Goal: Transaction & Acquisition: Obtain resource

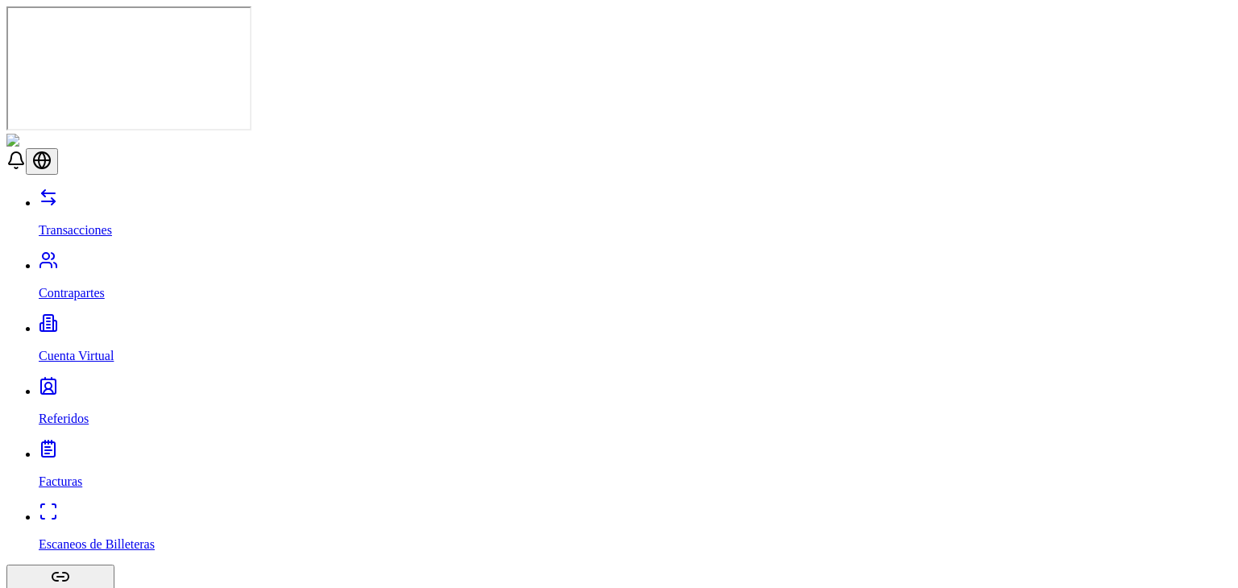
click at [113, 259] on link "Contrapartes" at bounding box center [635, 280] width 1192 height 42
click at [128, 196] on link "Transacciones" at bounding box center [635, 217] width 1192 height 42
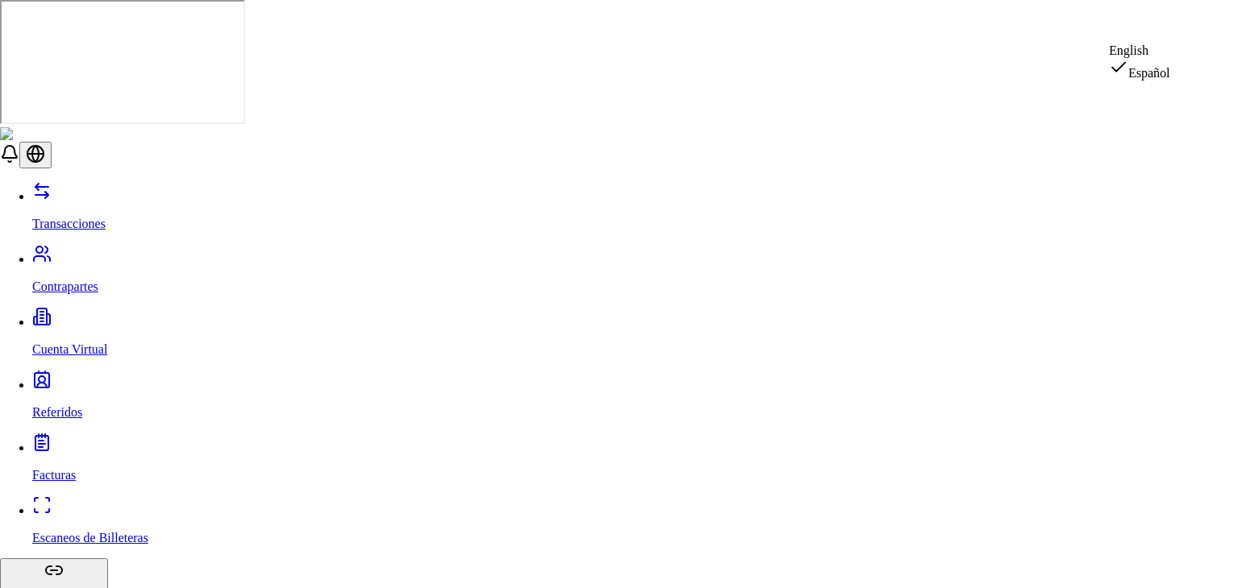
click at [1170, 58] on div "English" at bounding box center [1139, 51] width 61 height 15
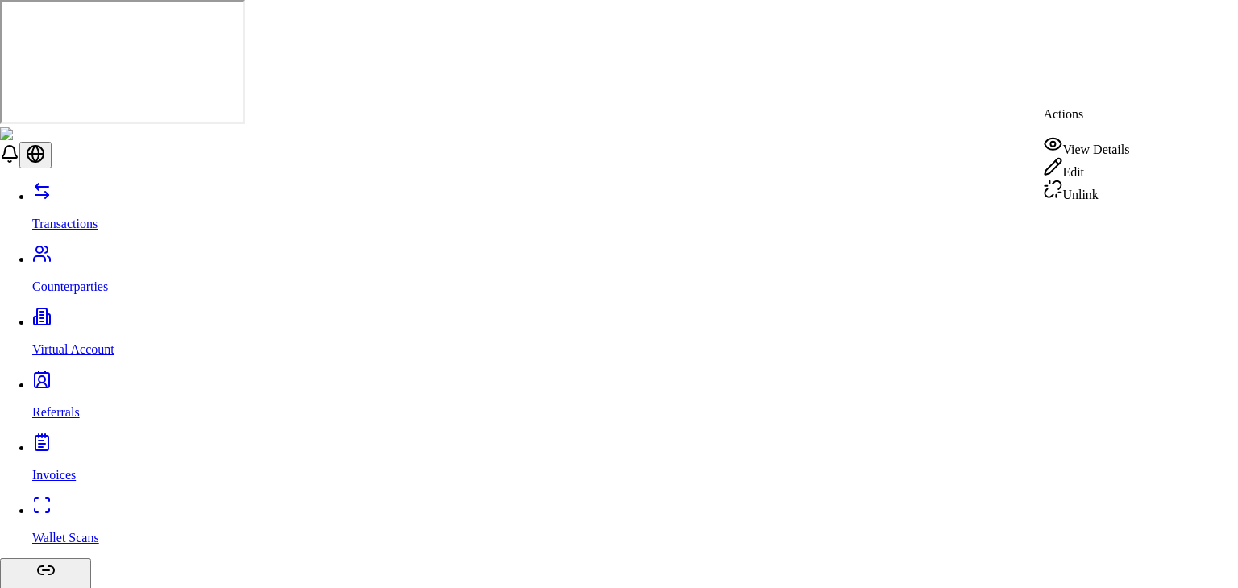
click at [1062, 146] on icon at bounding box center [1052, 144] width 19 height 19
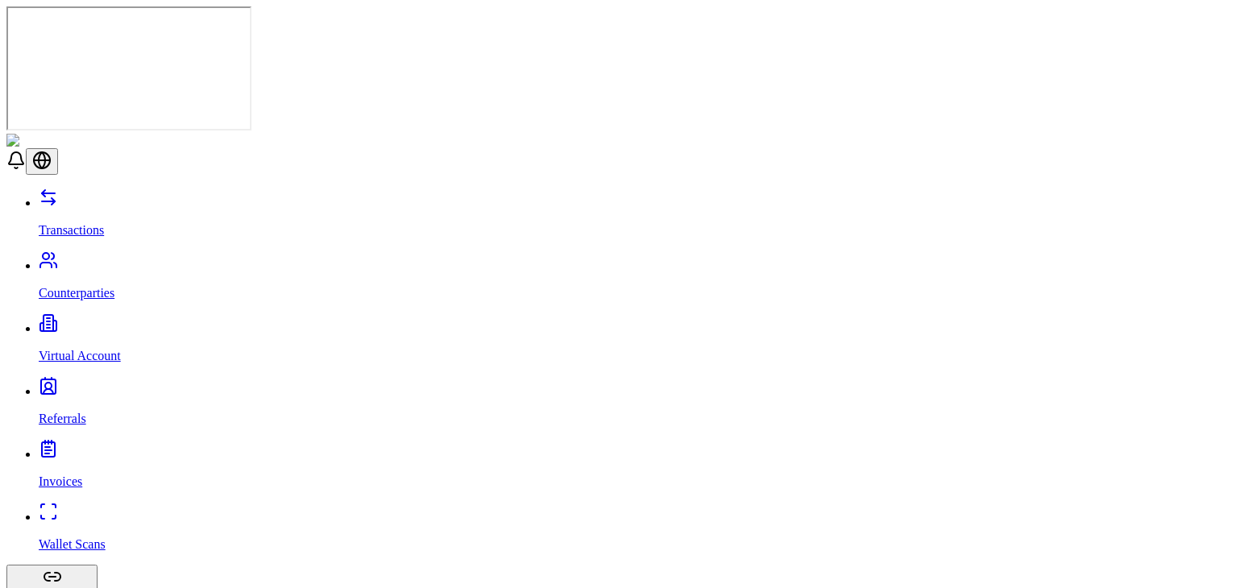
scroll to position [23, 0]
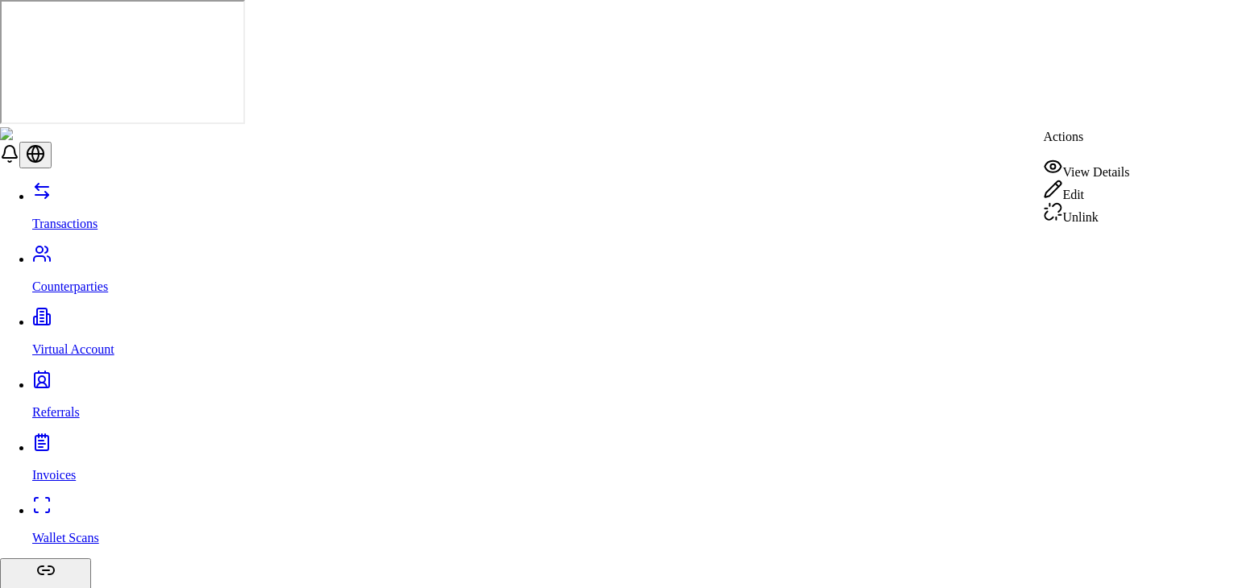
click at [1081, 172] on div "View Details" at bounding box center [1086, 168] width 86 height 23
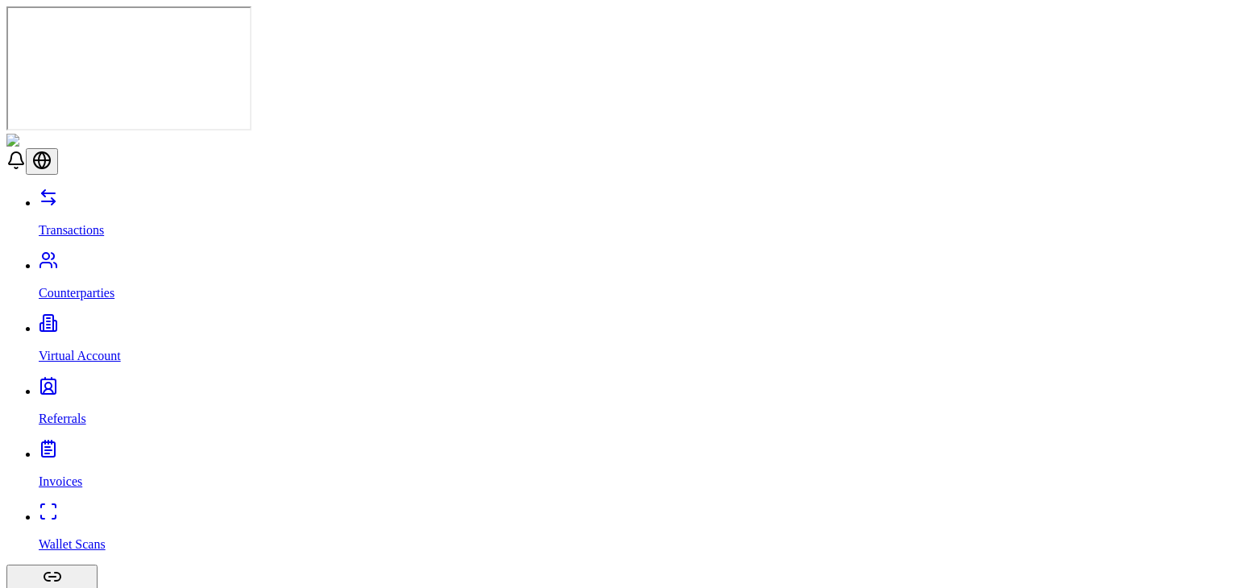
scroll to position [36, 0]
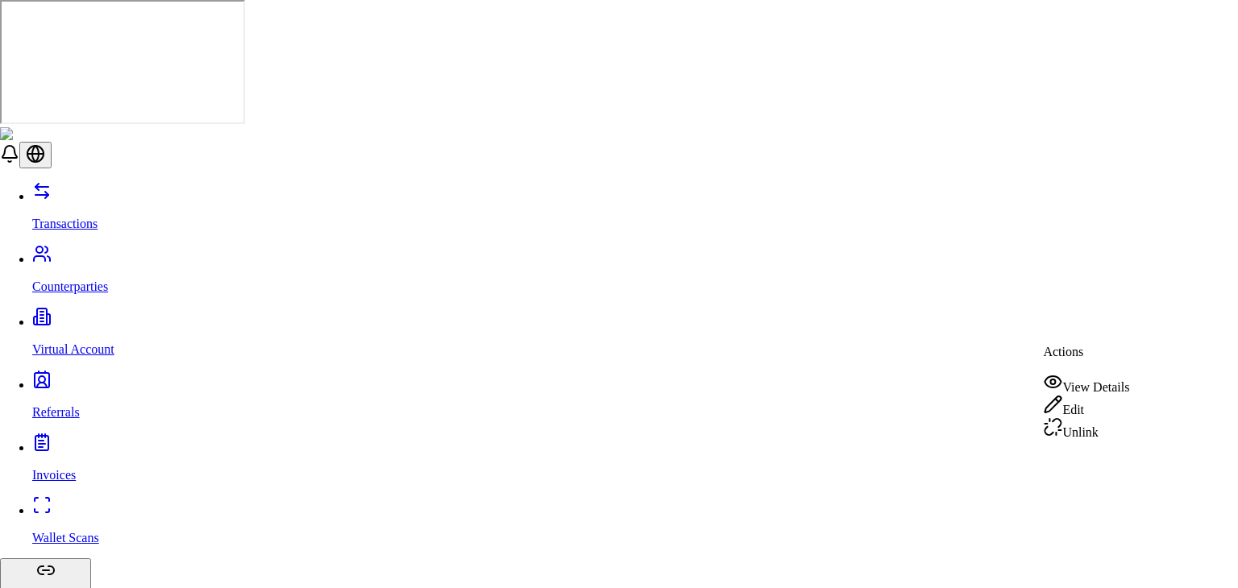
click at [1089, 375] on div "View Details" at bounding box center [1086, 383] width 86 height 23
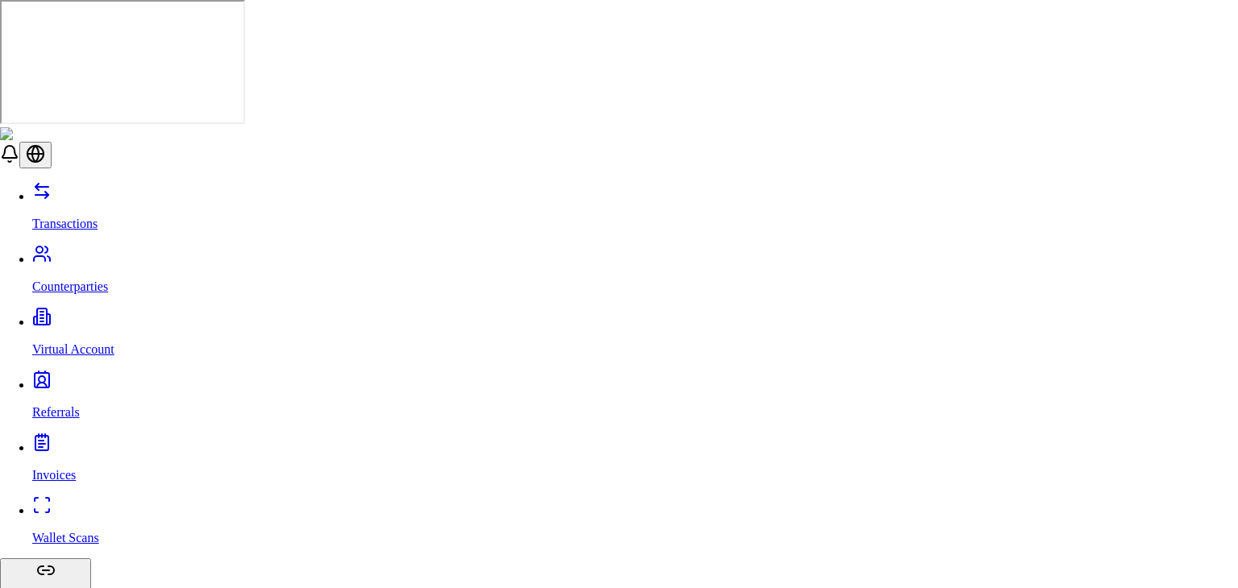
click at [1112, 334] on div "View Details" at bounding box center [1086, 337] width 86 height 23
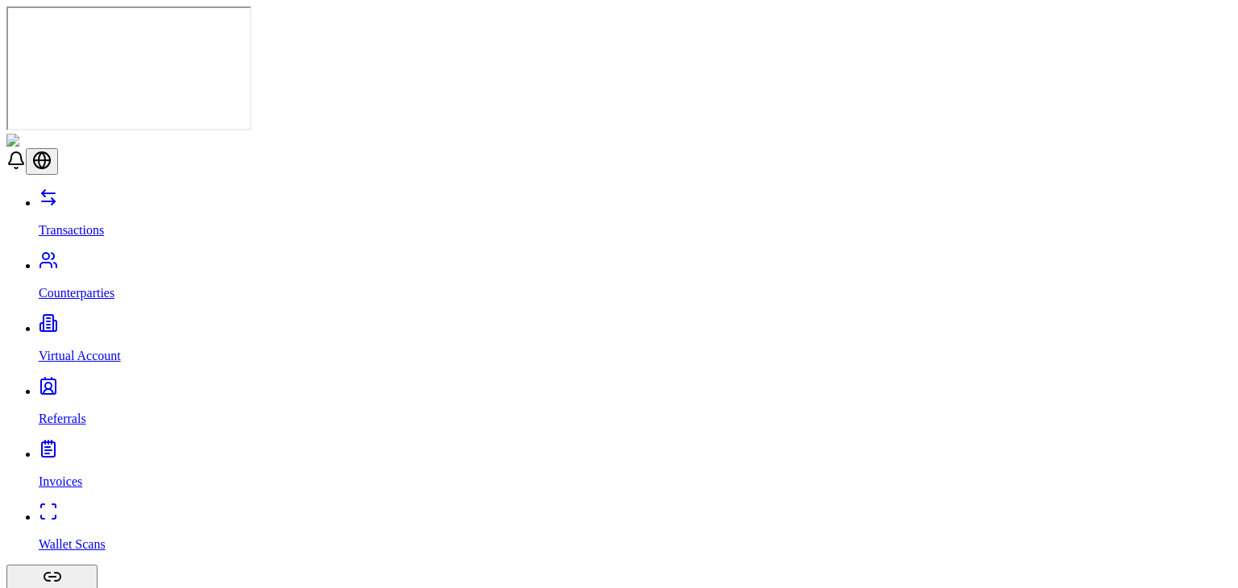
click at [127, 259] on link "Counterparties" at bounding box center [635, 280] width 1192 height 42
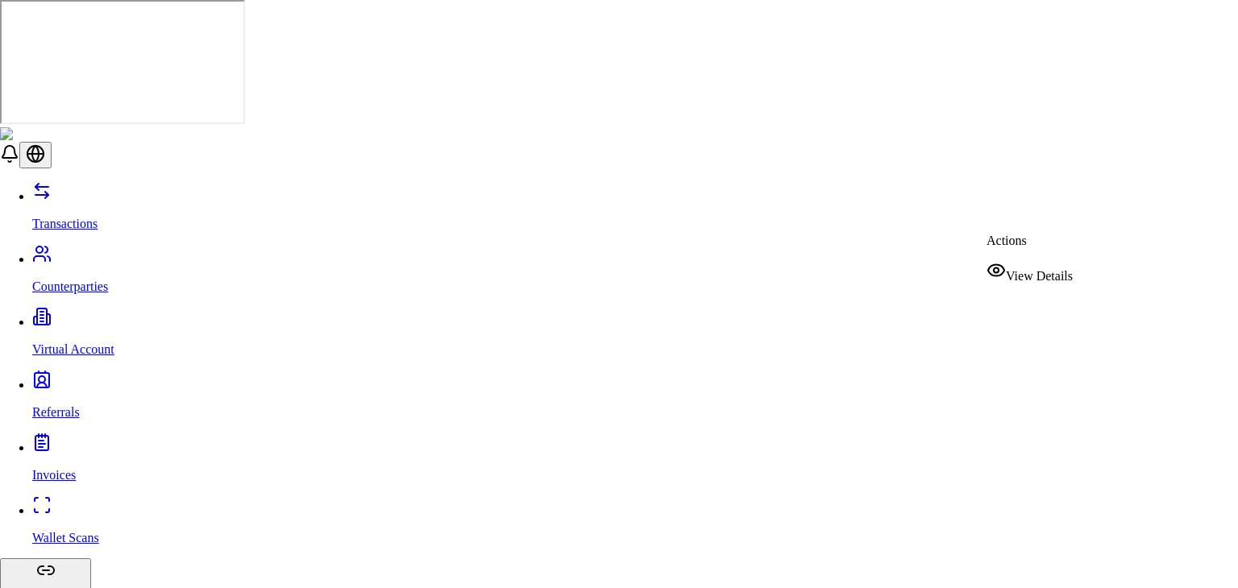
click at [1020, 265] on div "View Details" at bounding box center [1029, 272] width 86 height 23
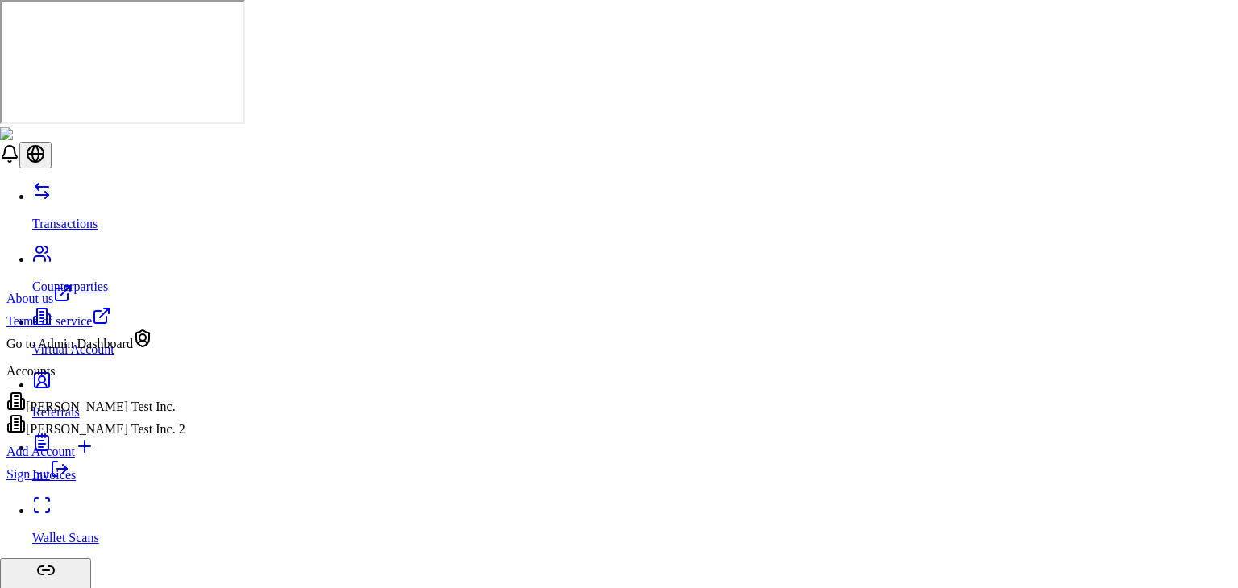
click at [122, 430] on div "[PERSON_NAME] Test Inc. 2" at bounding box center [95, 425] width 179 height 23
click at [118, 408] on div "[PERSON_NAME] Test Inc." at bounding box center [95, 403] width 179 height 23
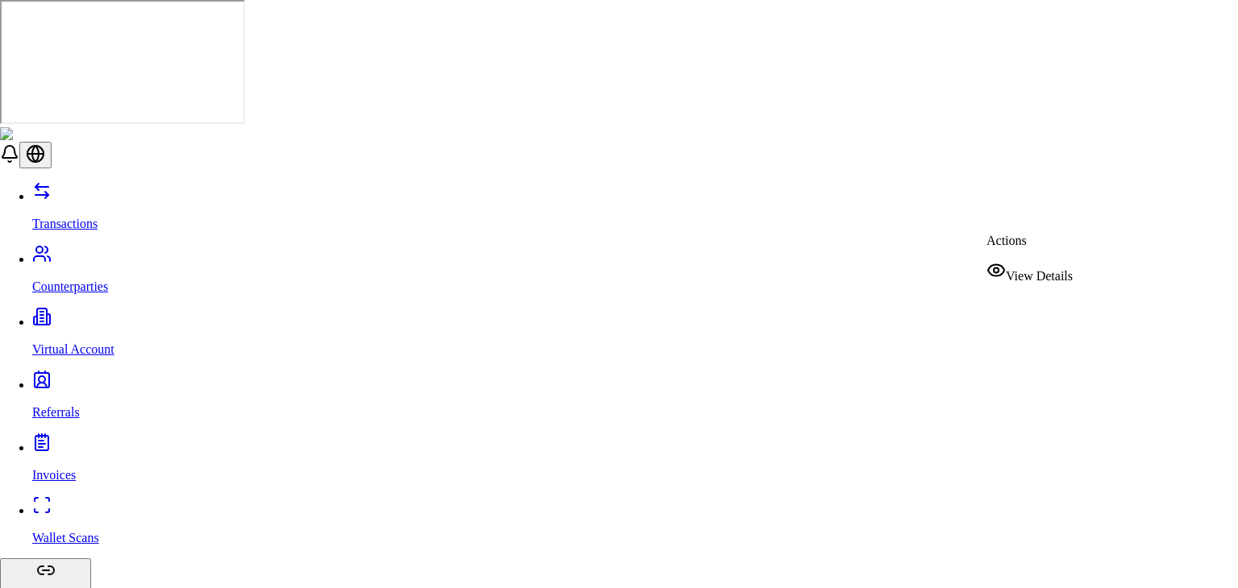
click at [1020, 267] on div "View Details" at bounding box center [1029, 272] width 86 height 23
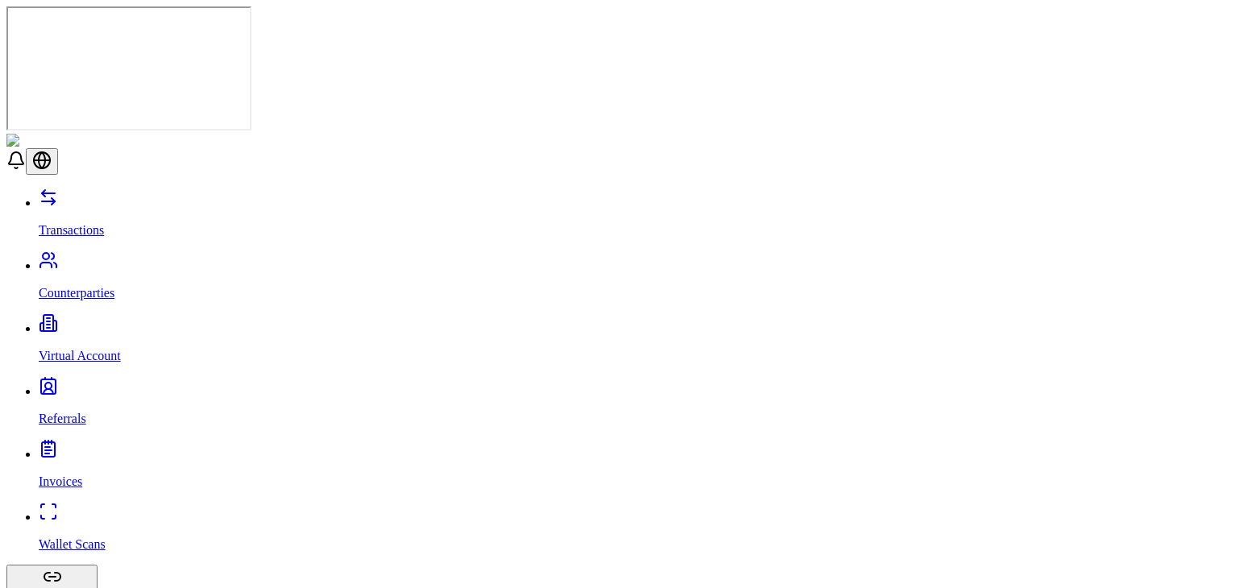
drag, startPoint x: 596, startPoint y: 417, endPoint x: 542, endPoint y: 156, distance: 266.6
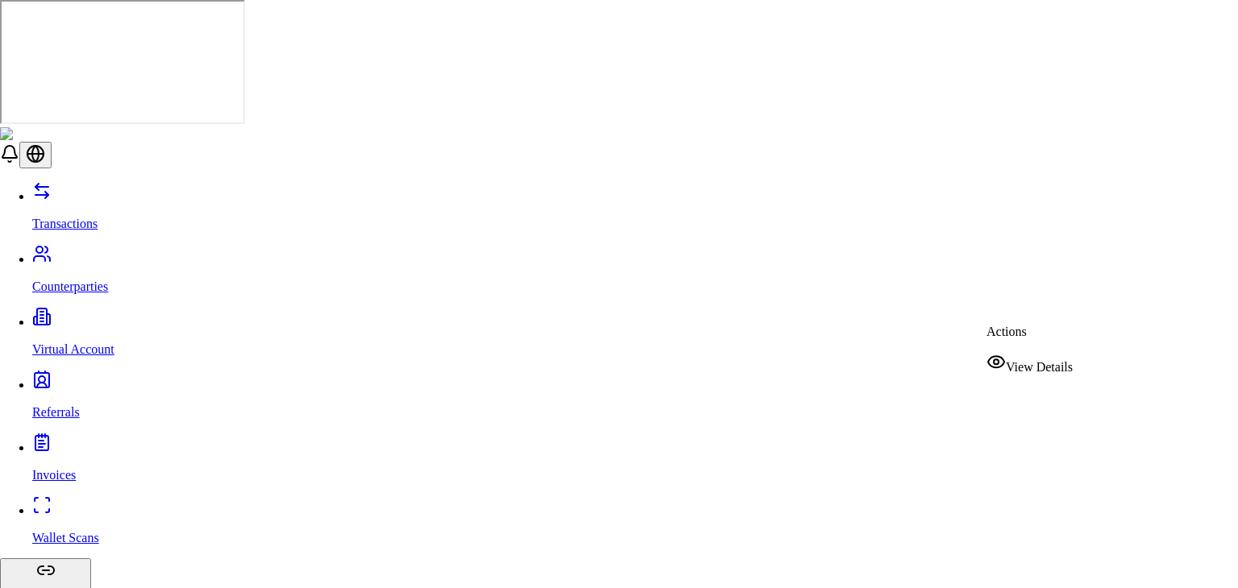
click at [1027, 364] on span "View Details" at bounding box center [1039, 367] width 67 height 14
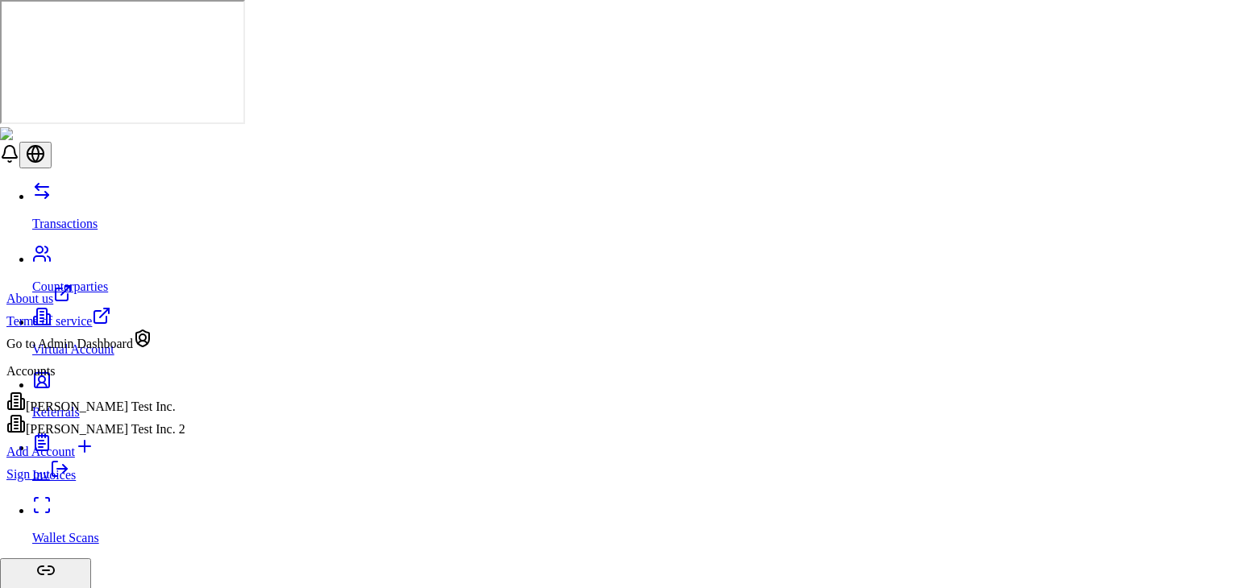
click at [135, 437] on div "[PERSON_NAME] Test Inc. 2" at bounding box center [95, 425] width 179 height 23
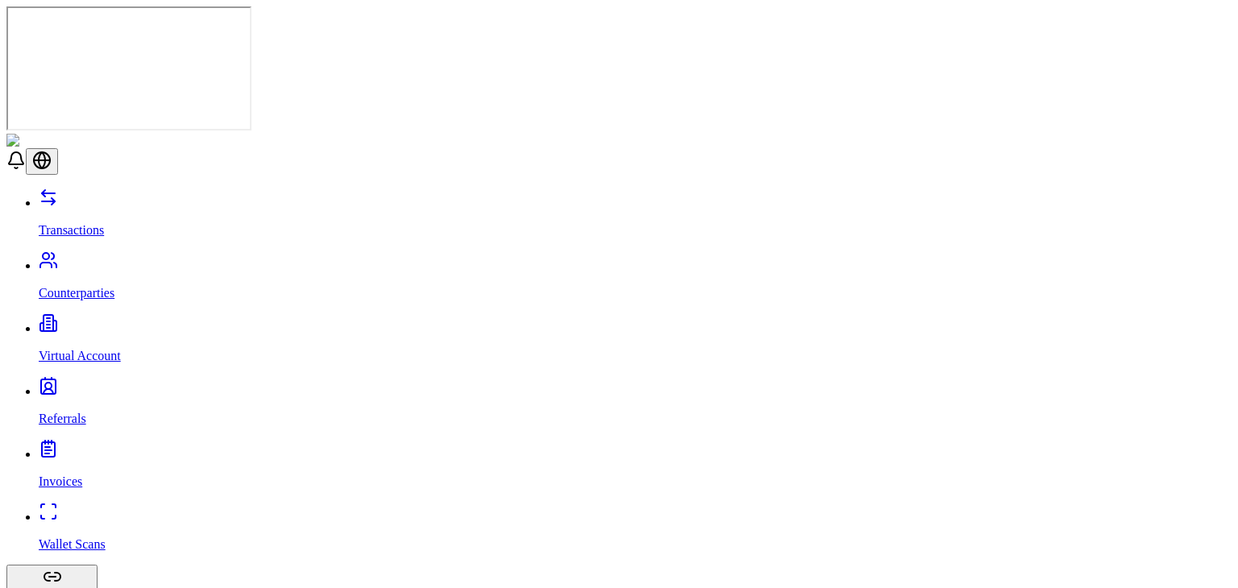
click at [122, 321] on link "Virtual Account" at bounding box center [635, 342] width 1192 height 42
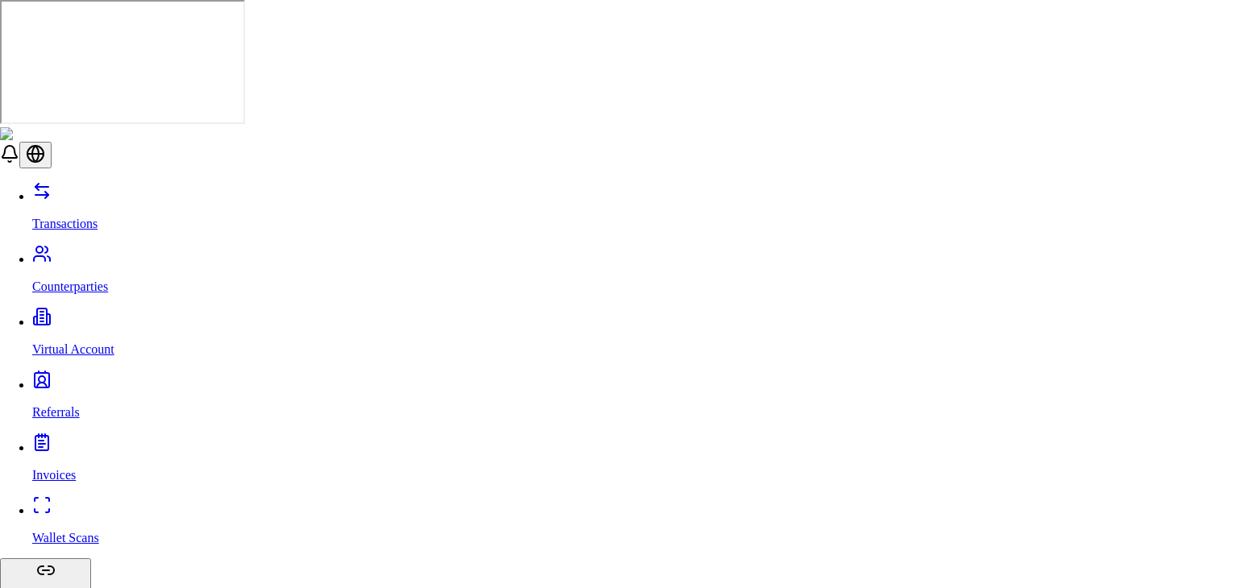
type input "**"
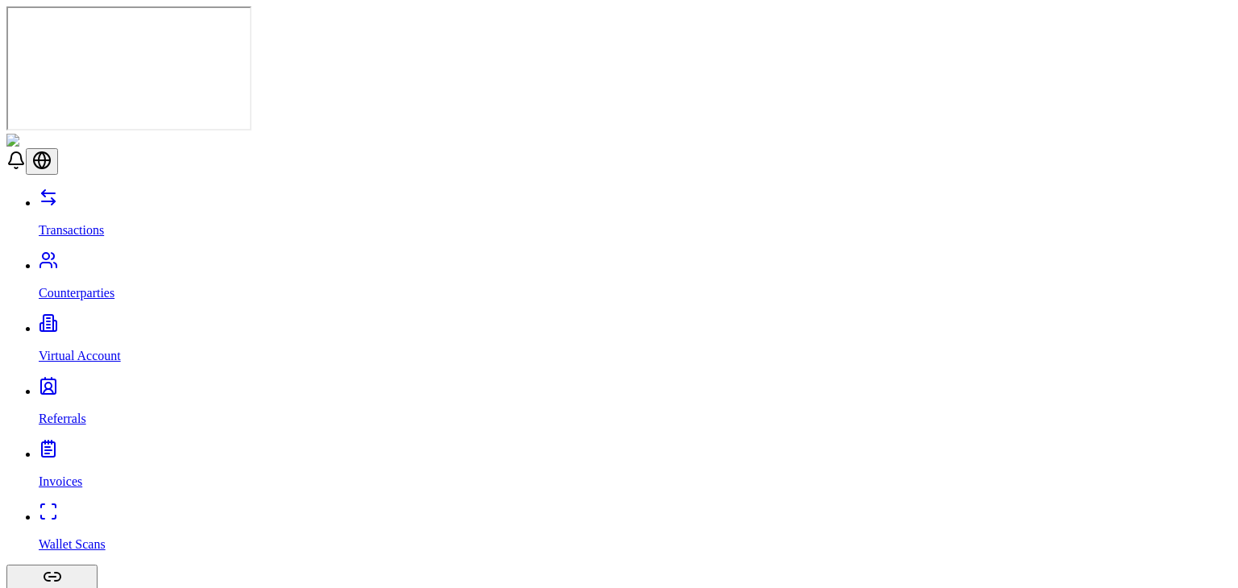
click at [180, 196] on link "Transactions" at bounding box center [635, 217] width 1192 height 42
click at [111, 286] on p "Counterparties" at bounding box center [635, 293] width 1192 height 15
click at [100, 349] on p "Virtual Account" at bounding box center [635, 356] width 1192 height 15
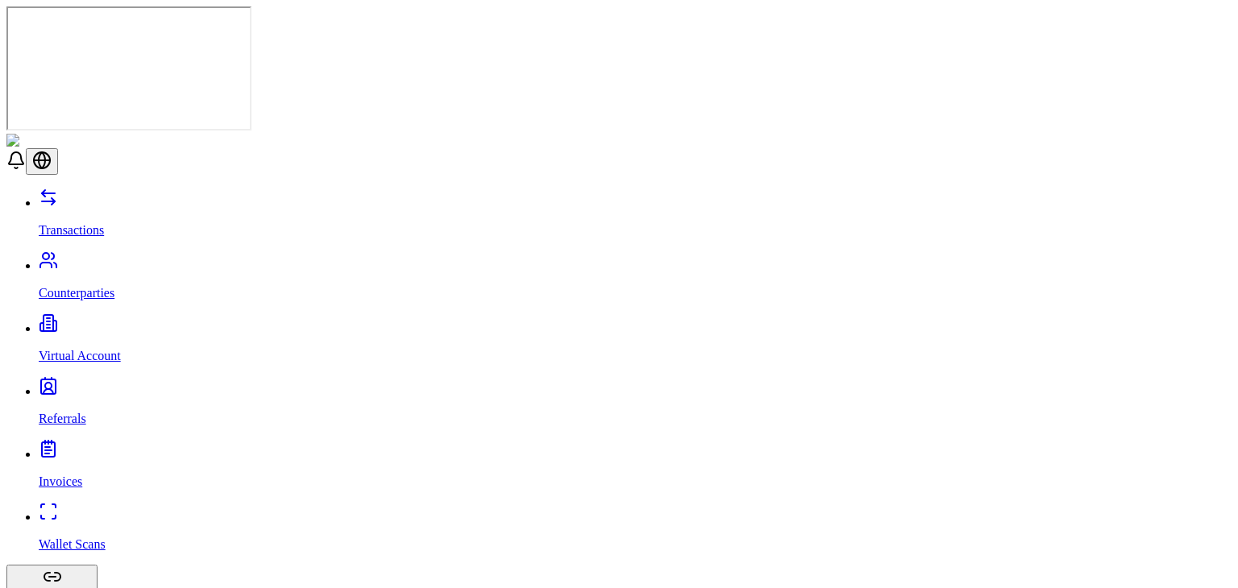
click at [161, 196] on link "Transactions" at bounding box center [635, 217] width 1192 height 42
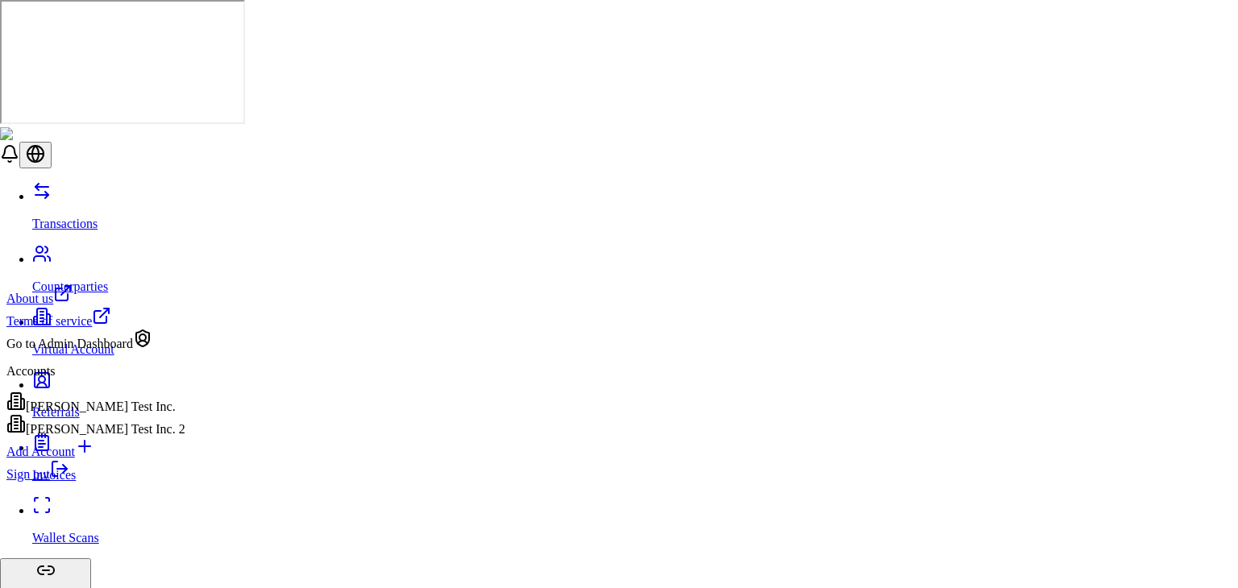
click at [149, 413] on div "[PERSON_NAME] Test Inc." at bounding box center [95, 403] width 179 height 23
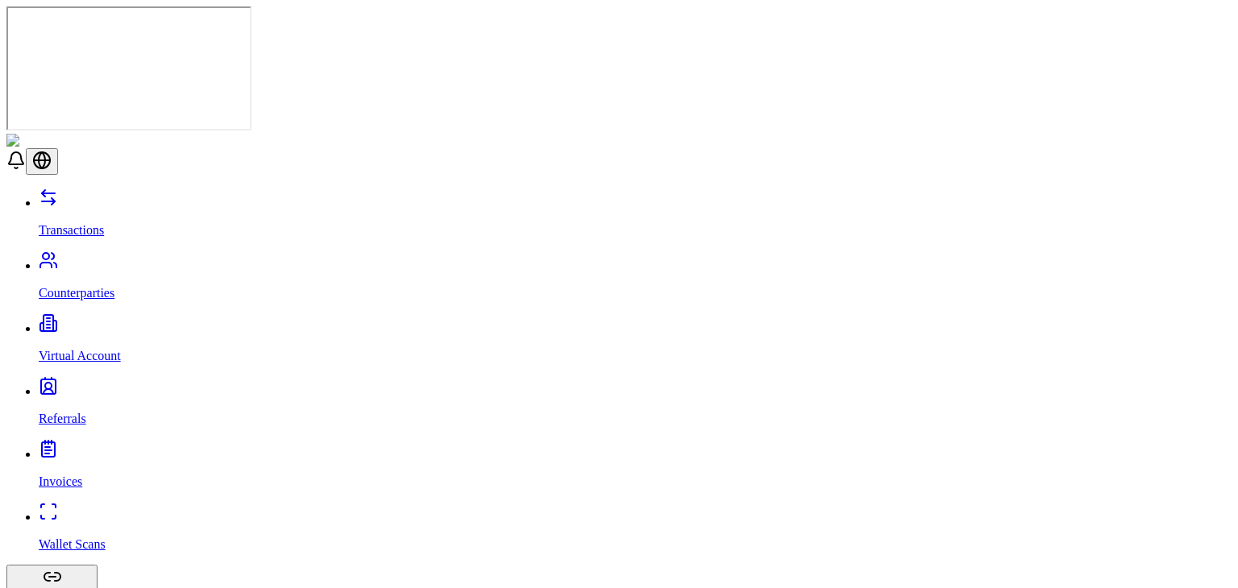
click at [128, 321] on link "Virtual Account" at bounding box center [635, 342] width 1192 height 42
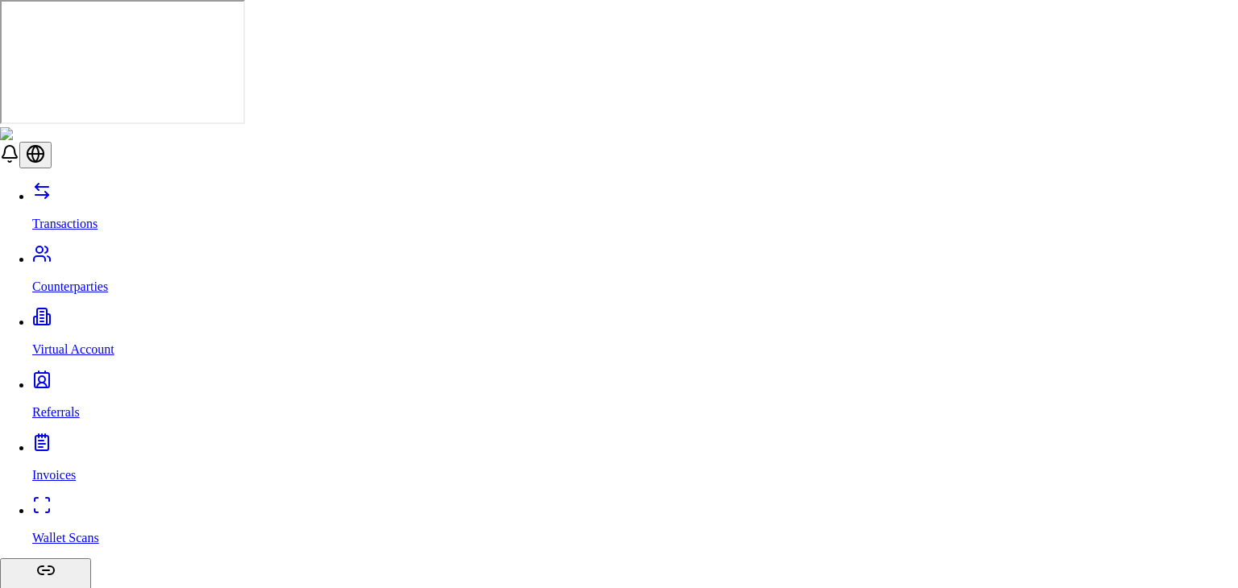
type input "**"
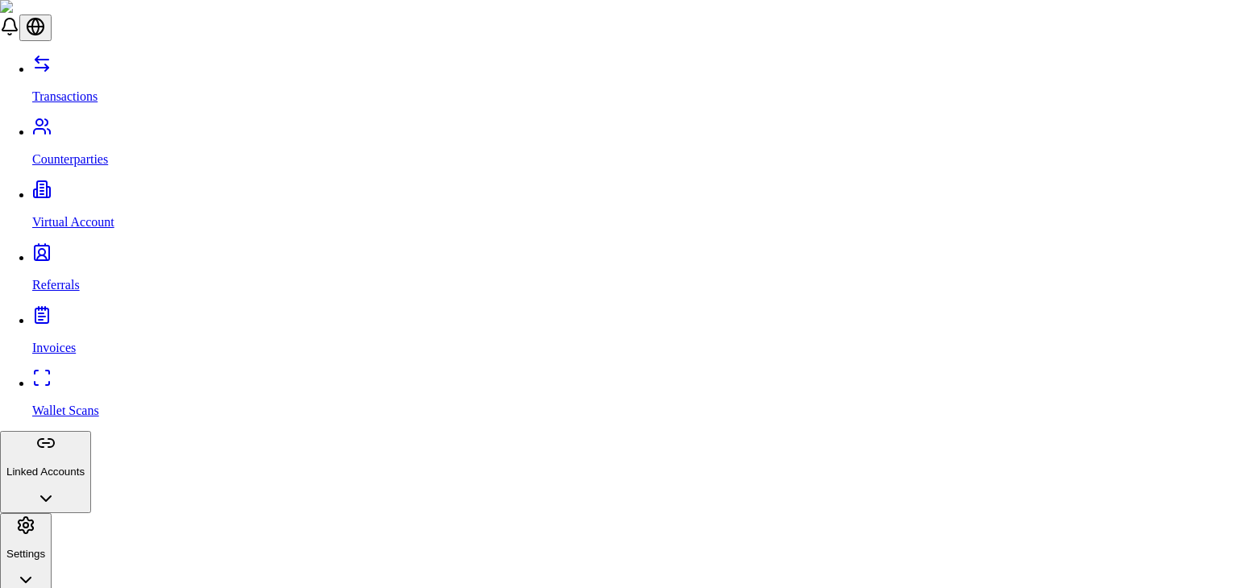
type input "*"
type input "**"
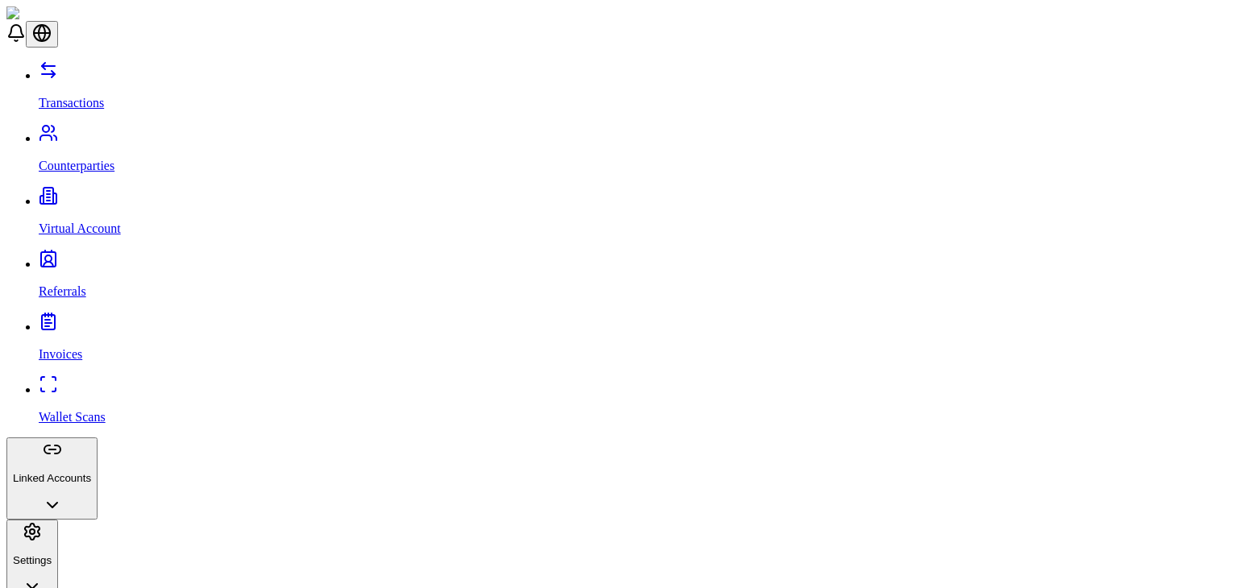
click at [158, 72] on link "Transactions" at bounding box center [635, 89] width 1192 height 42
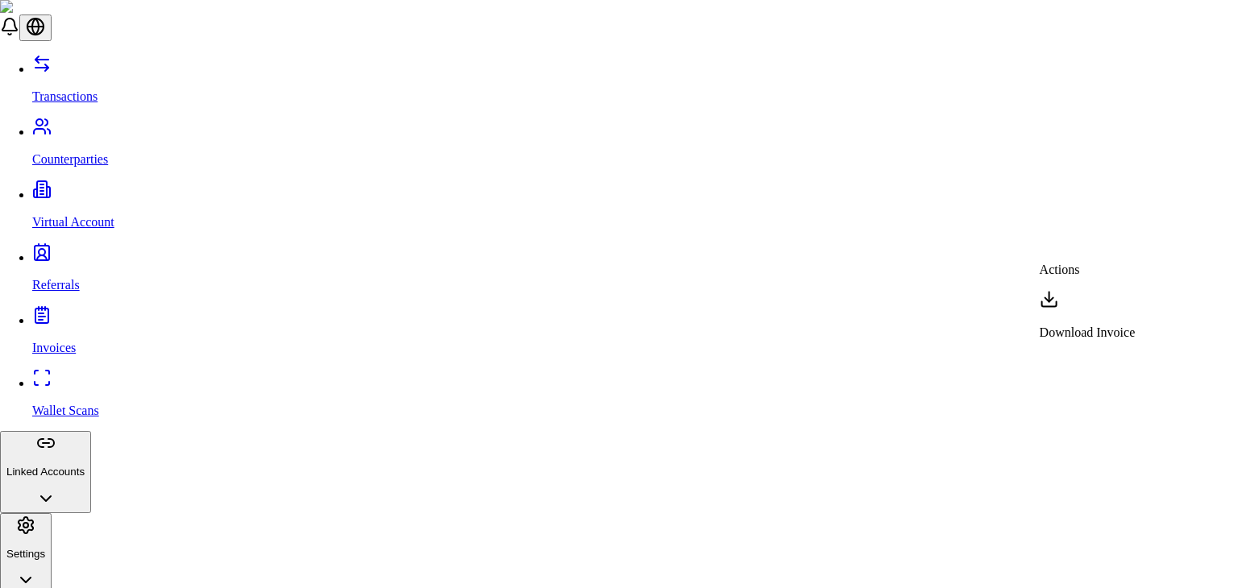
click at [1075, 326] on p "Download Invoice" at bounding box center [1087, 333] width 96 height 15
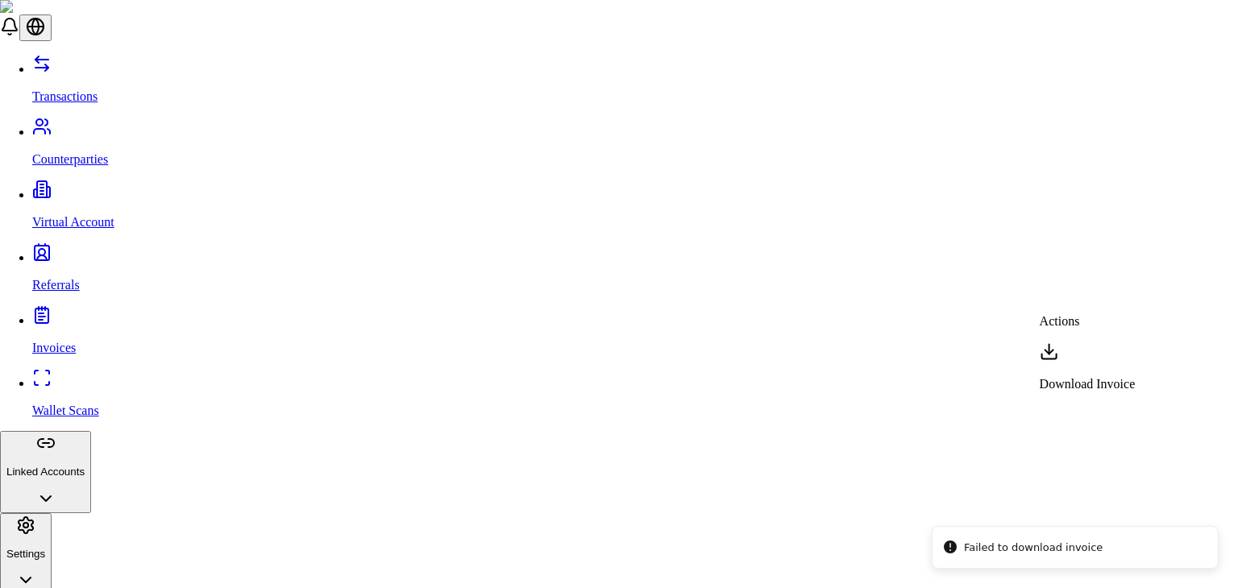
click at [1080, 377] on p "Download Invoice" at bounding box center [1087, 384] width 96 height 15
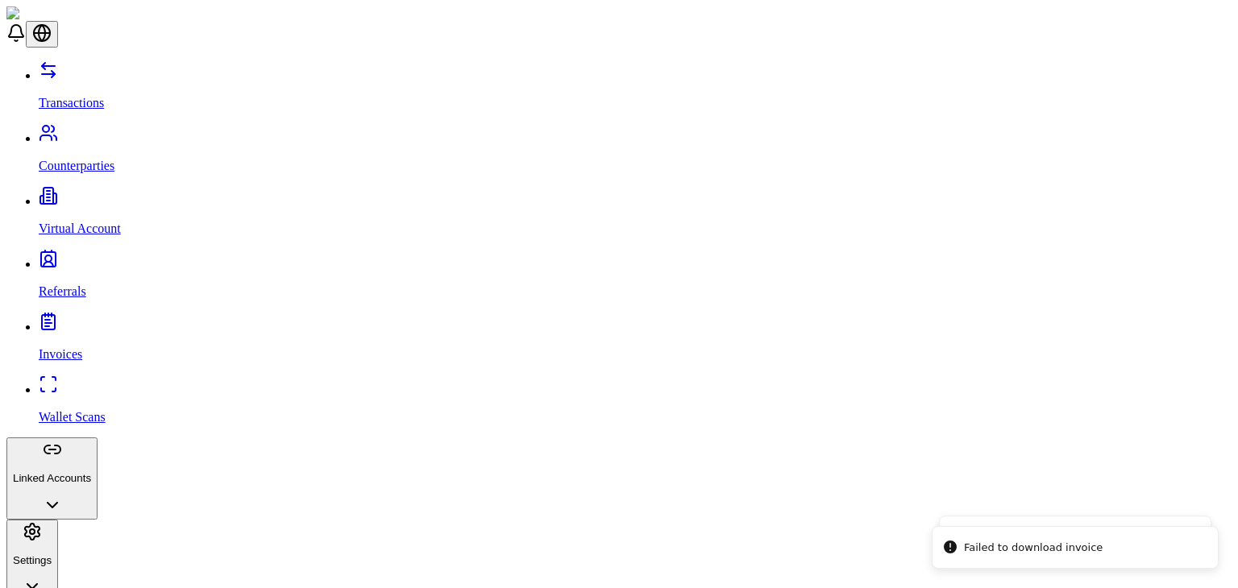
drag, startPoint x: 1160, startPoint y: 270, endPoint x: 1155, endPoint y: 284, distance: 15.6
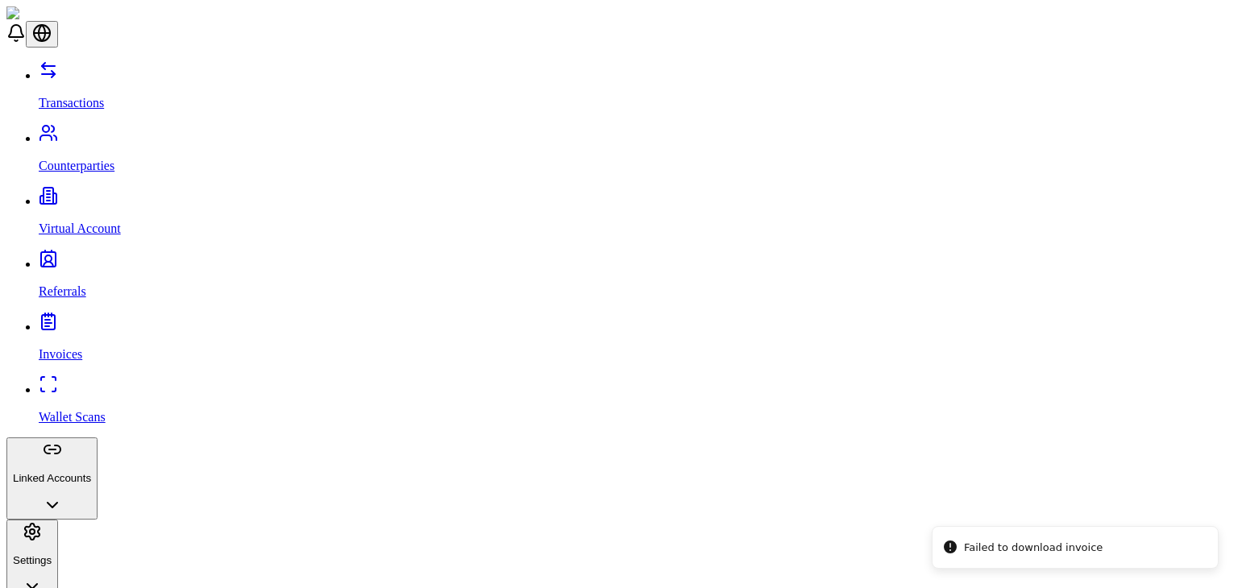
click at [54, 194] on link "Virtual Account" at bounding box center [635, 215] width 1192 height 42
click at [119, 75] on link "Transactions" at bounding box center [635, 89] width 1192 height 42
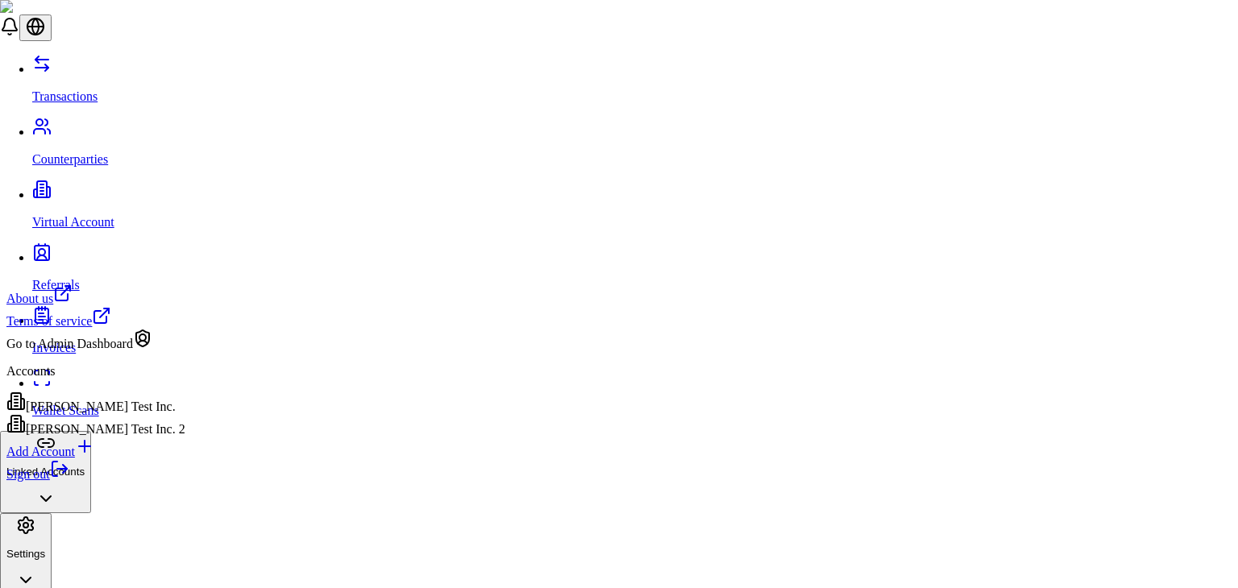
click at [161, 414] on div "[PERSON_NAME] Test Inc." at bounding box center [95, 403] width 179 height 23
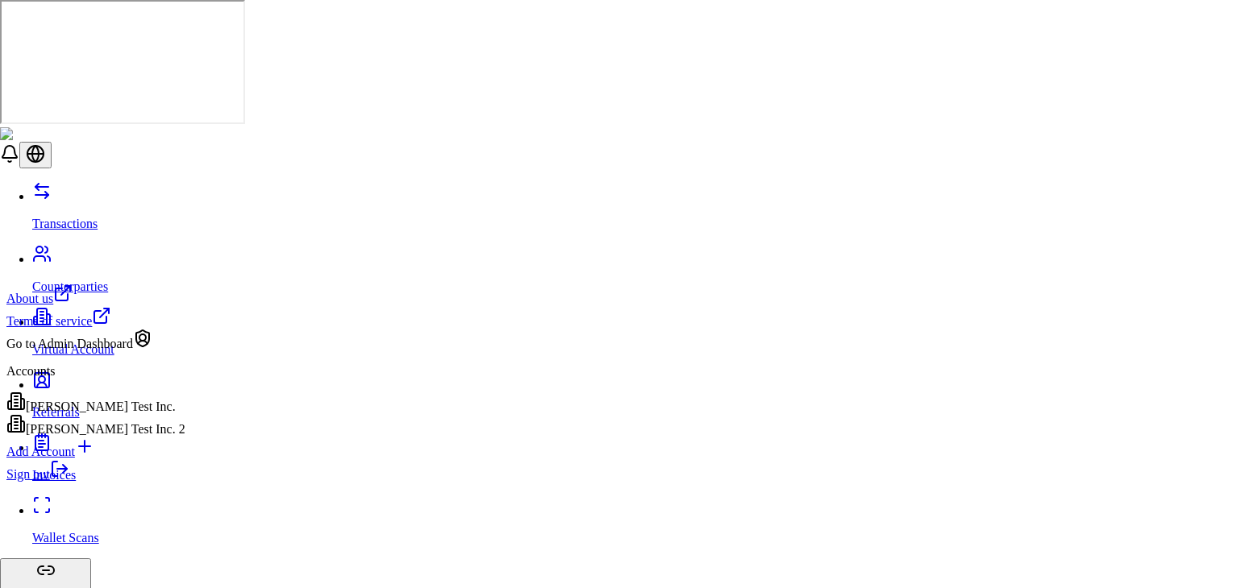
click at [127, 414] on div "[PERSON_NAME] Test Inc." at bounding box center [95, 403] width 179 height 23
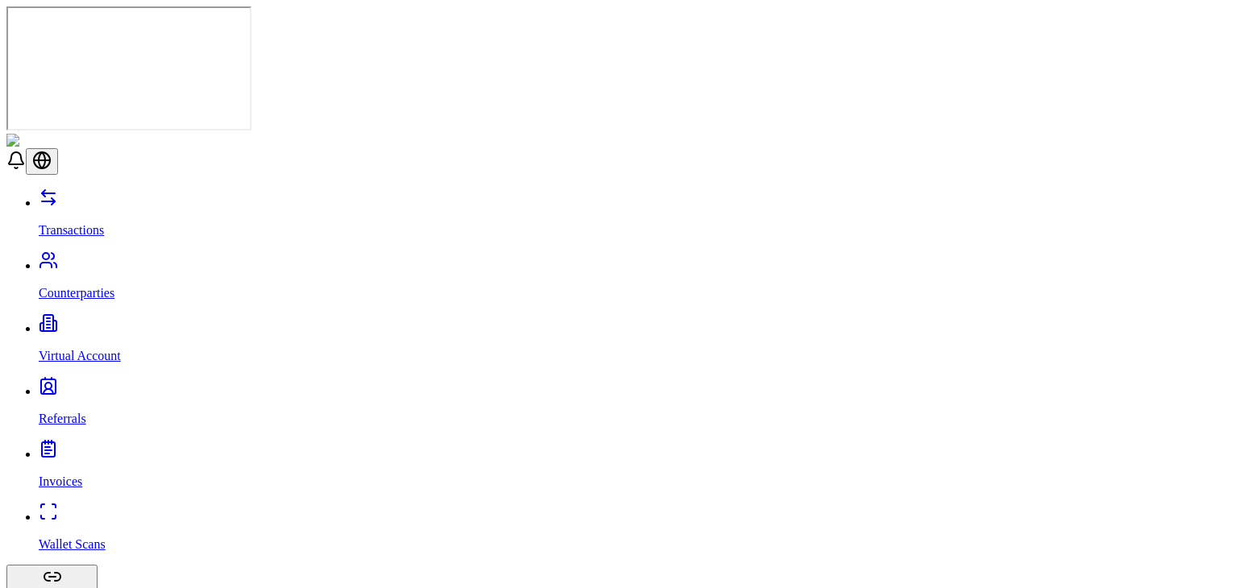
click at [93, 259] on link "Counterparties" at bounding box center [635, 280] width 1192 height 42
click at [81, 223] on p "Transactions" at bounding box center [635, 230] width 1192 height 15
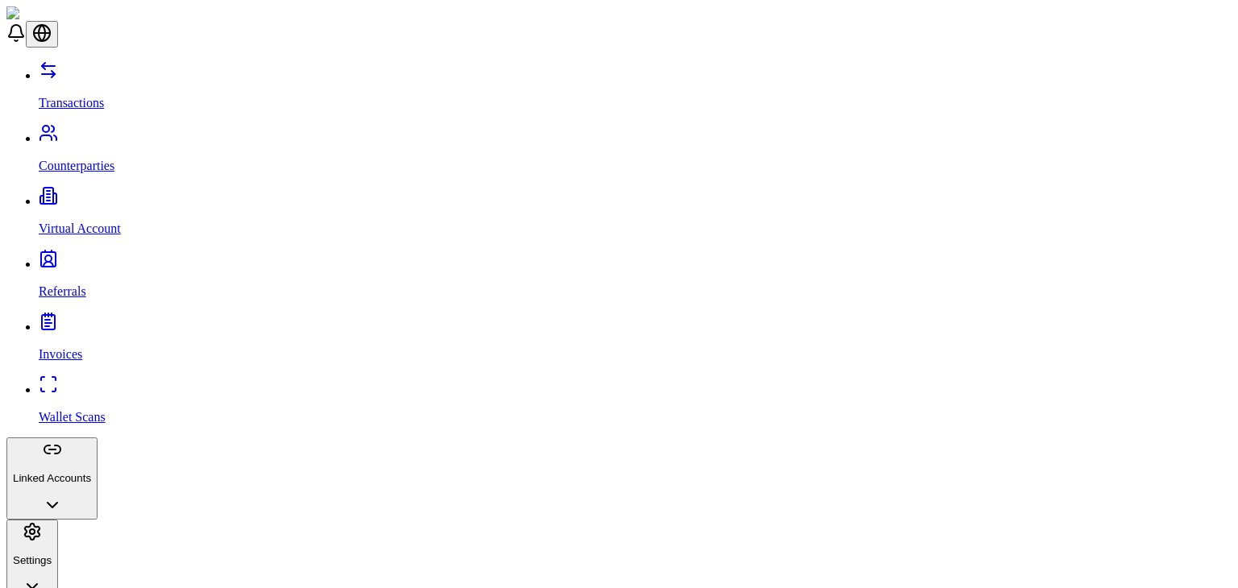
click at [93, 222] on p "Virtual Account" at bounding box center [635, 229] width 1192 height 15
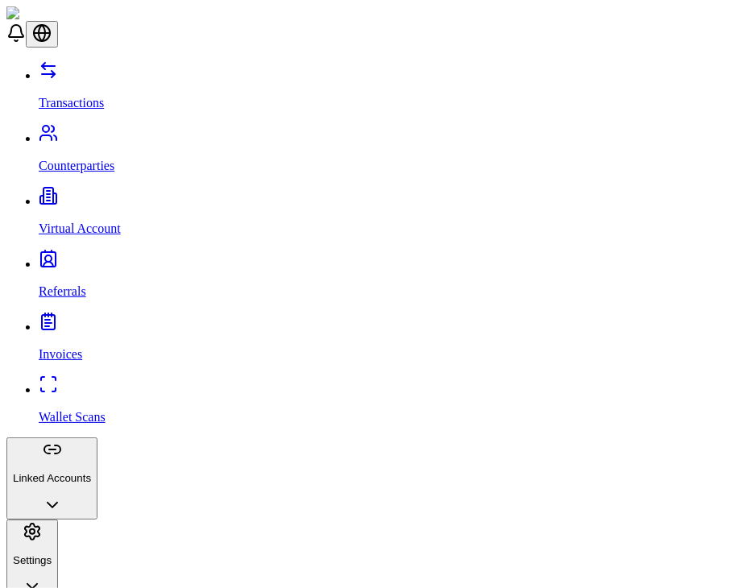
click at [139, 84] on link "Transactions" at bounding box center [391, 89] width 705 height 42
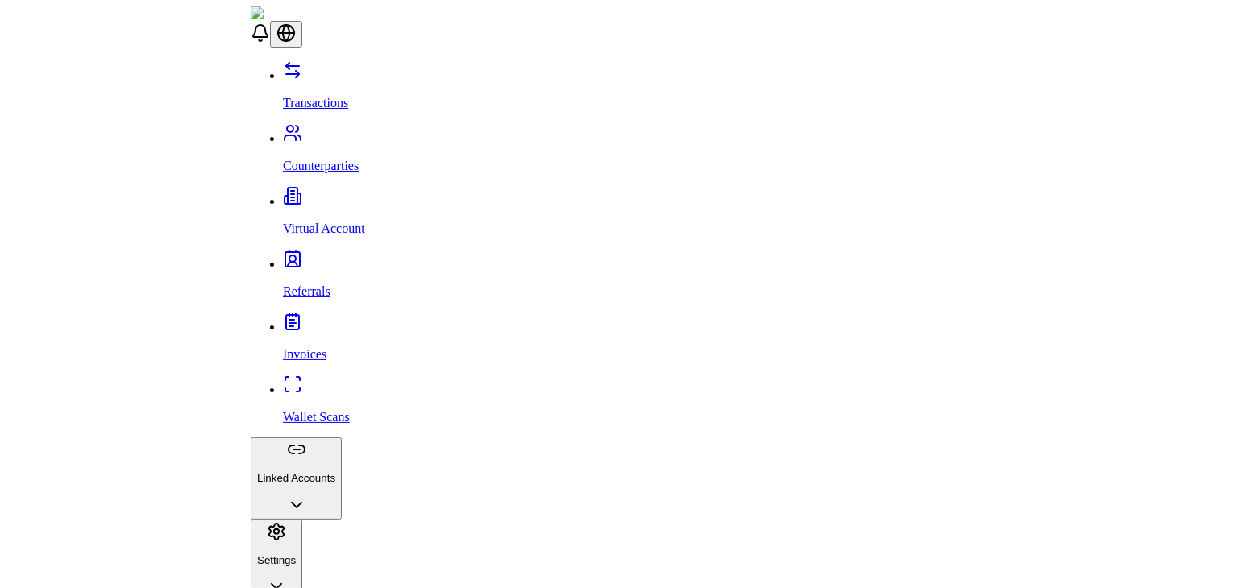
scroll to position [0, 0]
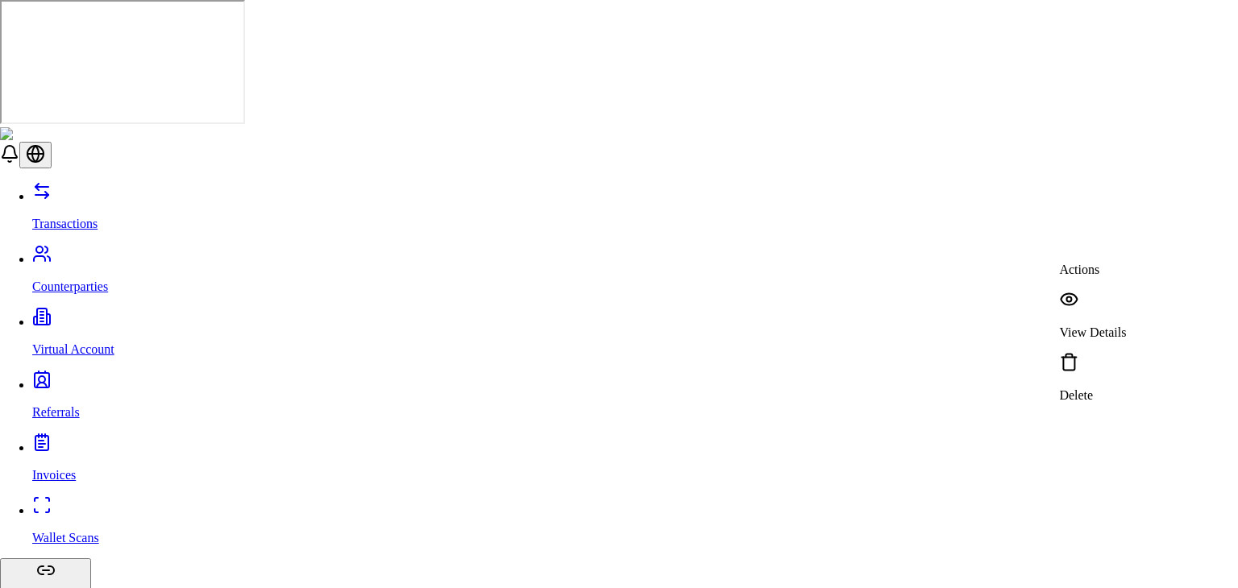
click at [1108, 304] on div "View Details" at bounding box center [1092, 315] width 67 height 50
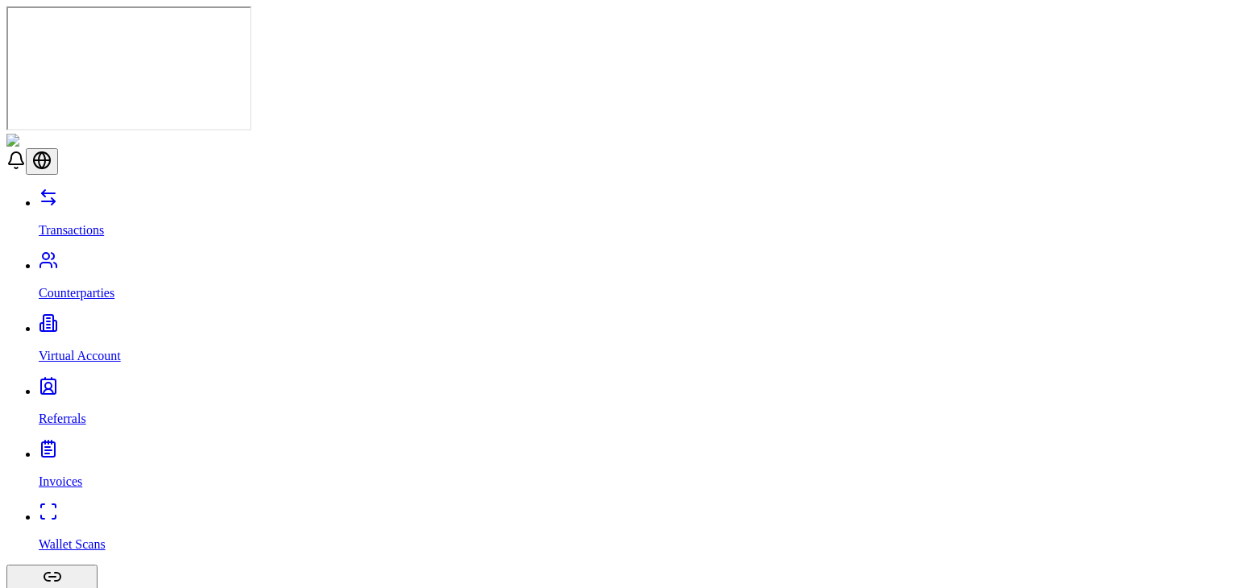
click at [67, 286] on p "Counterparties" at bounding box center [635, 293] width 1192 height 15
click at [86, 510] on link "Wallet Scans" at bounding box center [635, 531] width 1192 height 42
click at [61, 286] on p "Counterparties" at bounding box center [635, 293] width 1192 height 15
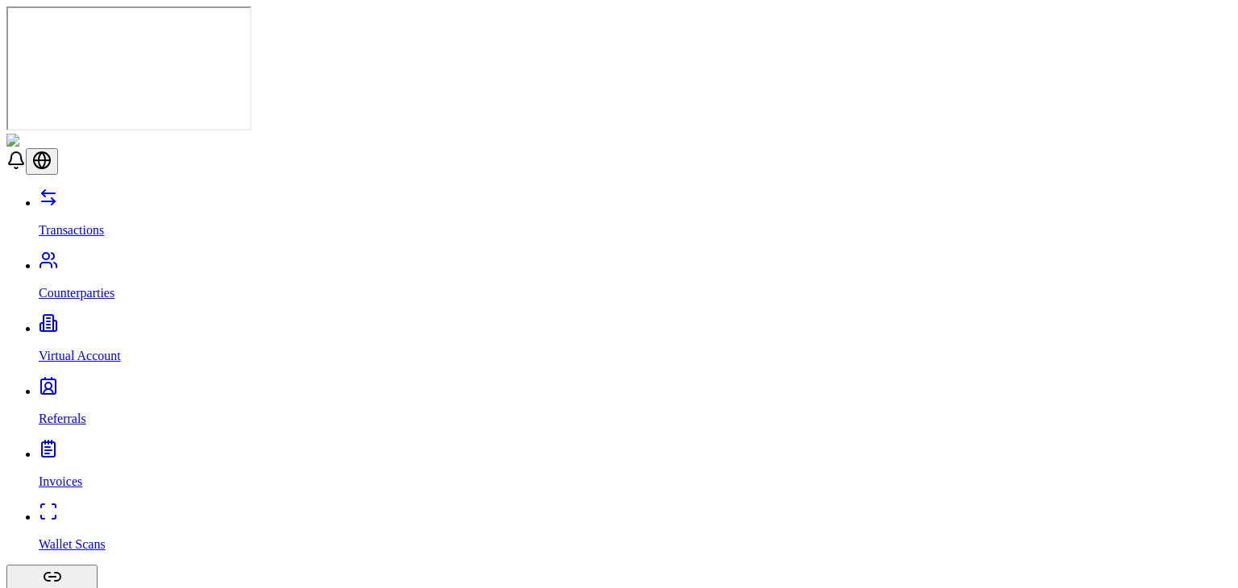
click at [77, 349] on p "Virtual Account" at bounding box center [635, 356] width 1192 height 15
click at [74, 412] on p "Referrals" at bounding box center [635, 419] width 1192 height 15
click at [143, 196] on link "Transactions" at bounding box center [635, 217] width 1192 height 42
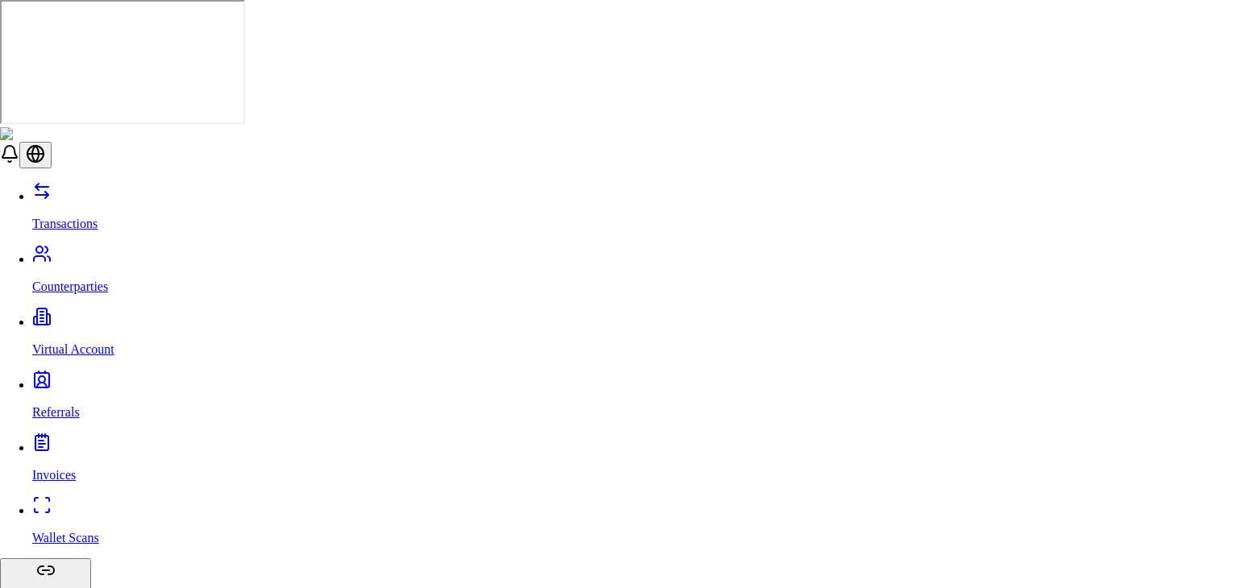
scroll to position [1294, 0]
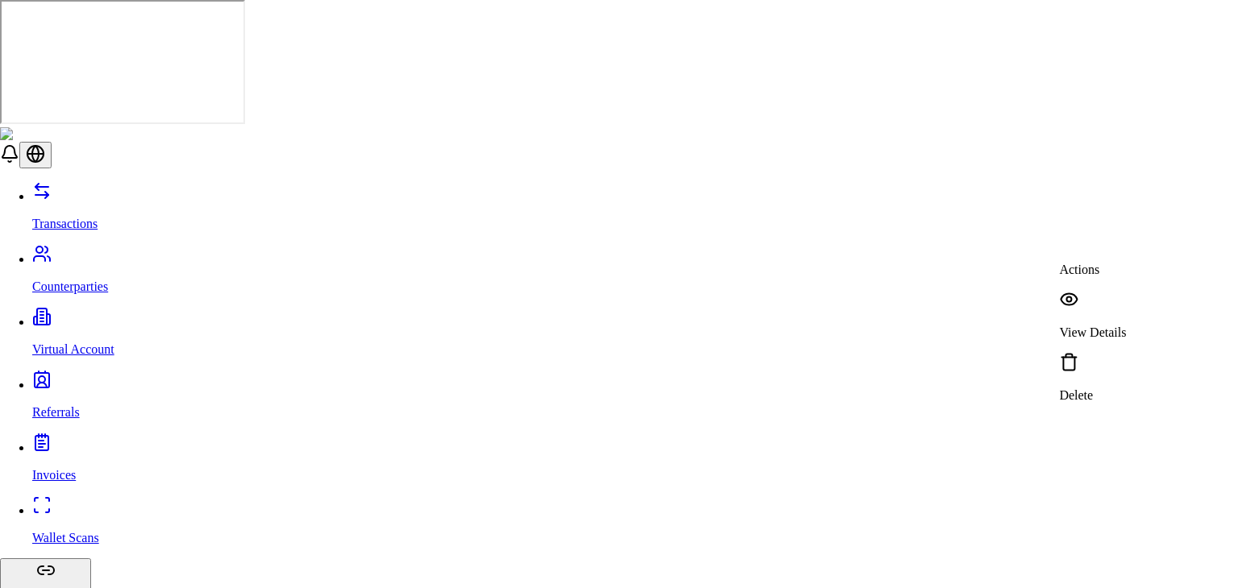
click at [1105, 290] on div "View Details" at bounding box center [1092, 315] width 67 height 50
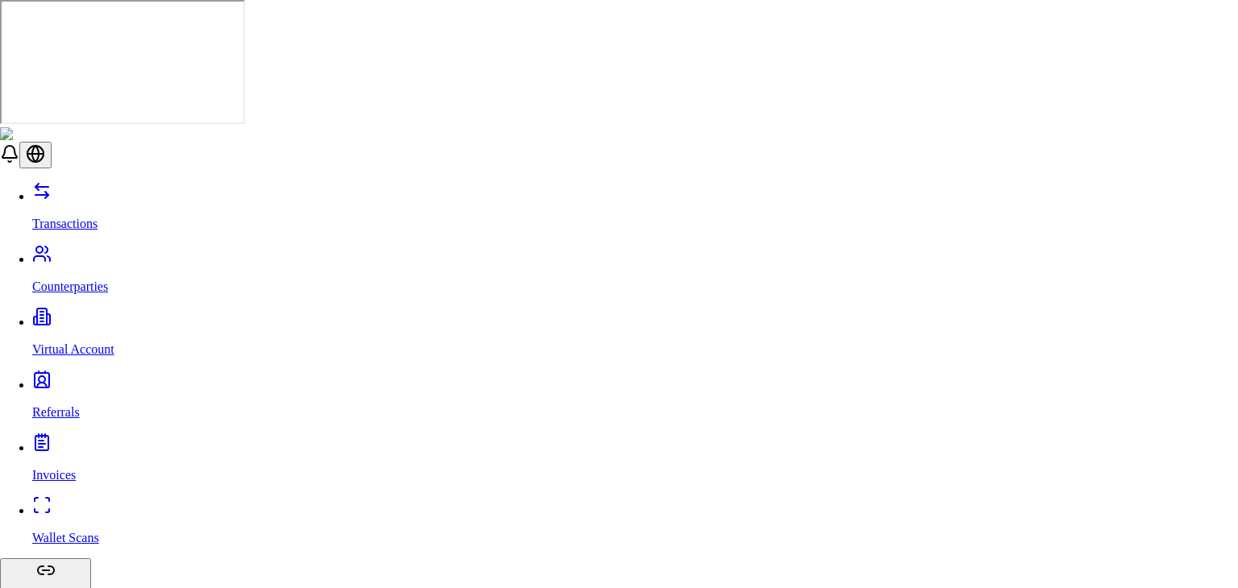
click at [1083, 342] on div "View Details" at bounding box center [1092, 367] width 67 height 50
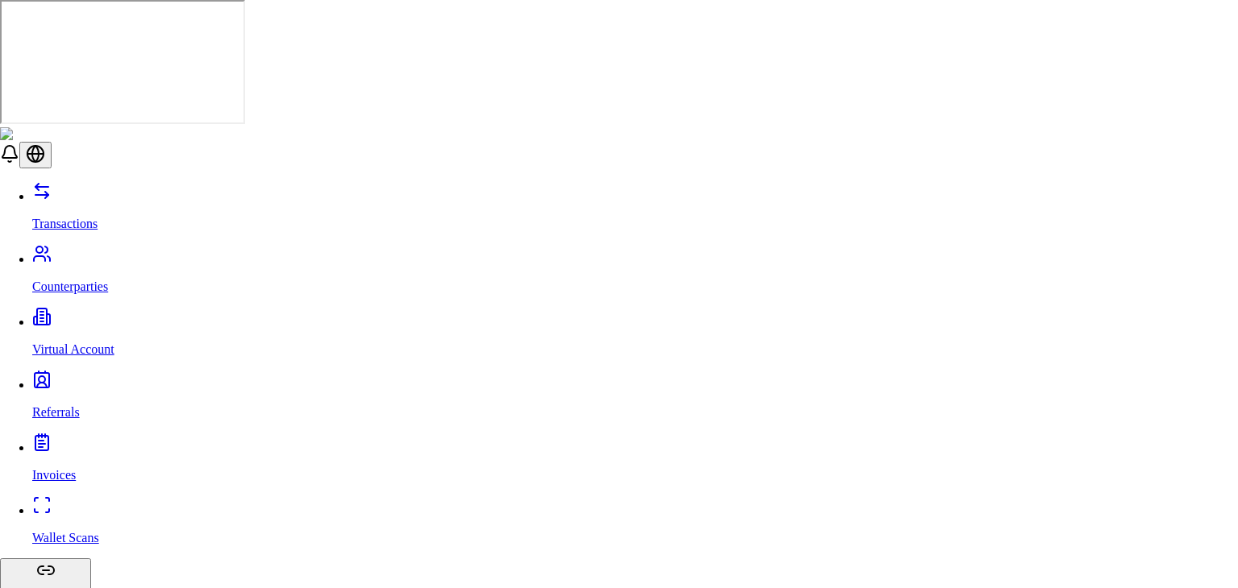
scroll to position [0, 0]
click at [1084, 447] on div "View Details" at bounding box center [1092, 471] width 67 height 50
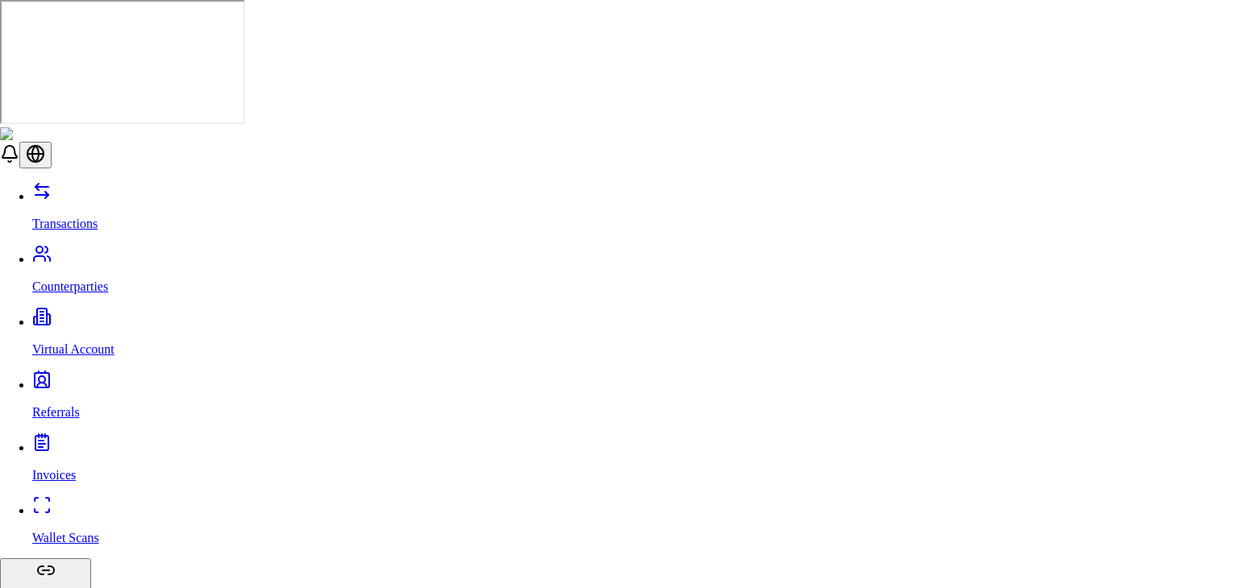
type input "***"
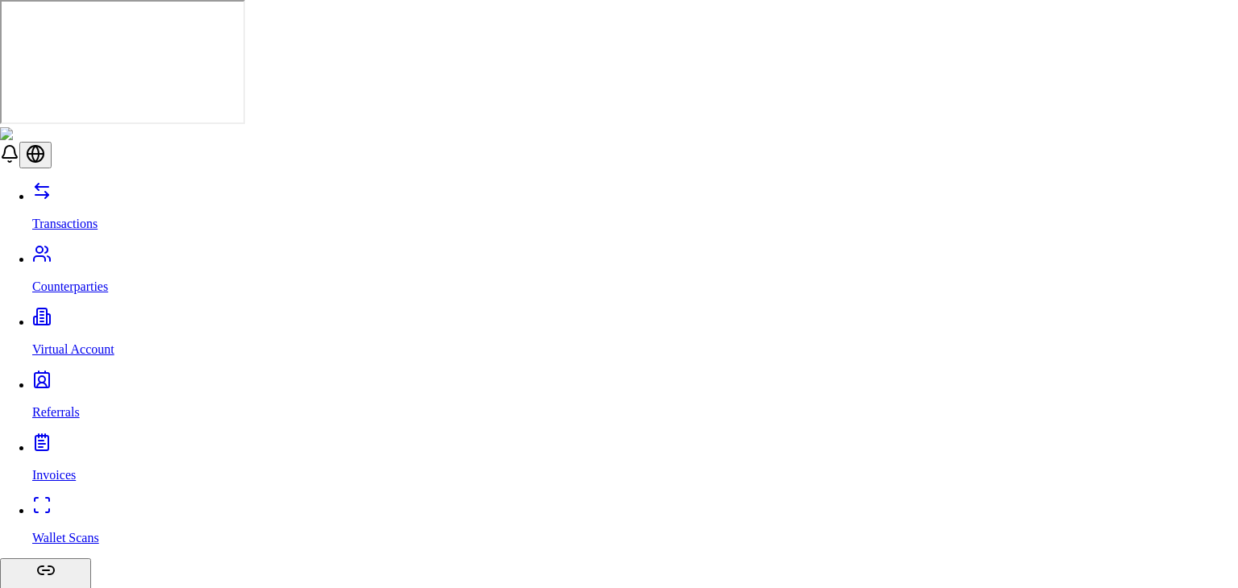
type input "**********"
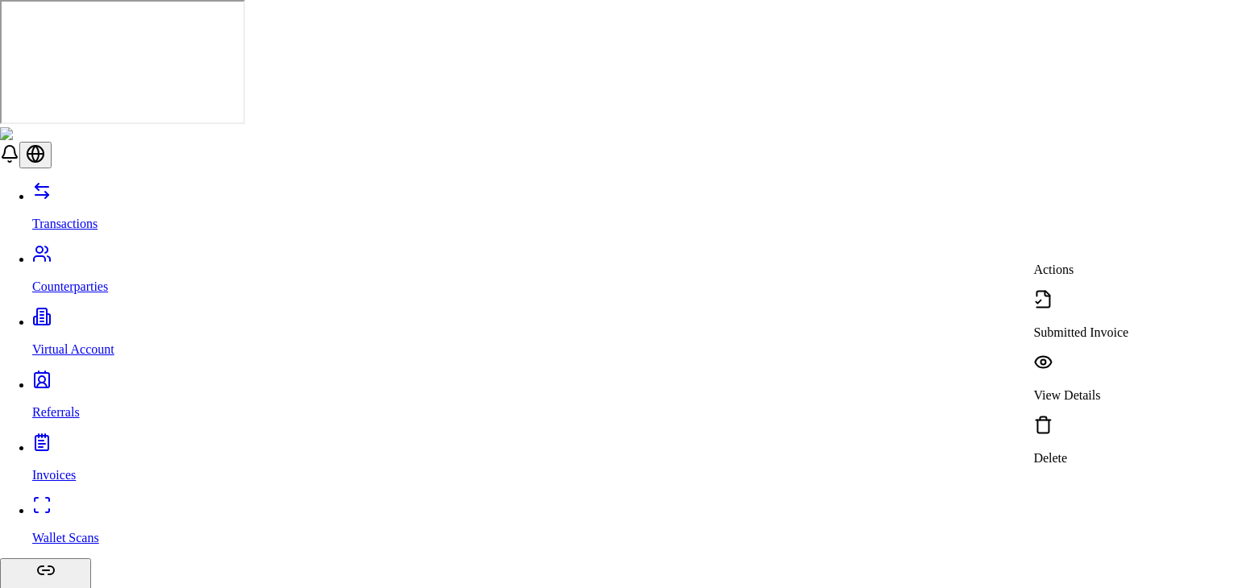
click at [1077, 388] on p "View Details" at bounding box center [1080, 395] width 95 height 15
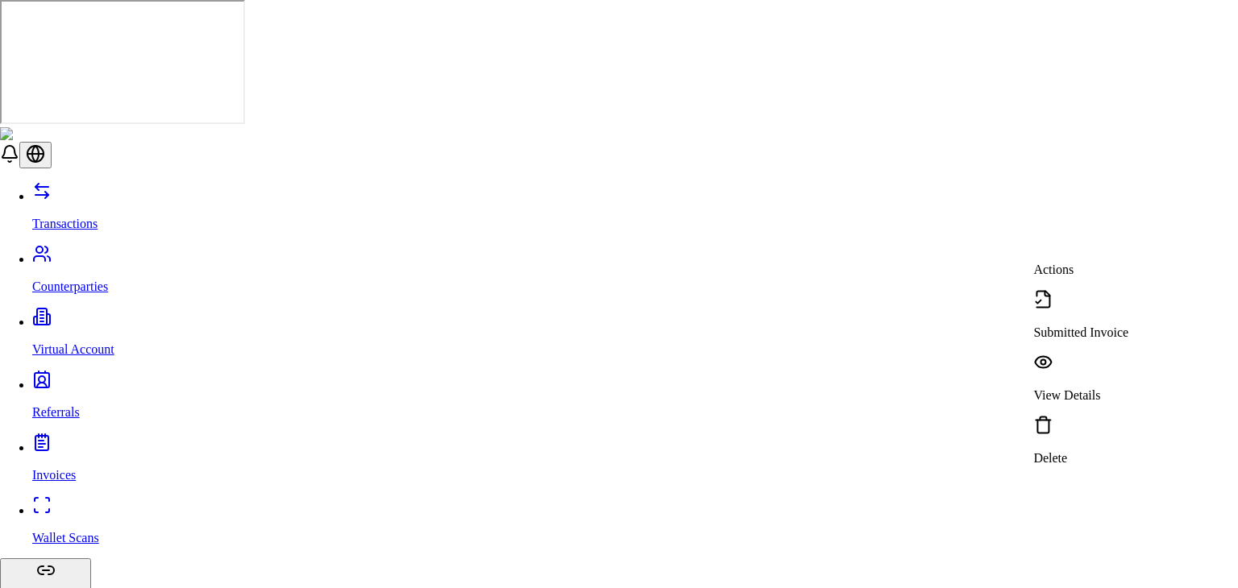
click at [1080, 326] on p "Submitted Invoice" at bounding box center [1080, 333] width 95 height 15
